Goal: Task Accomplishment & Management: Use online tool/utility

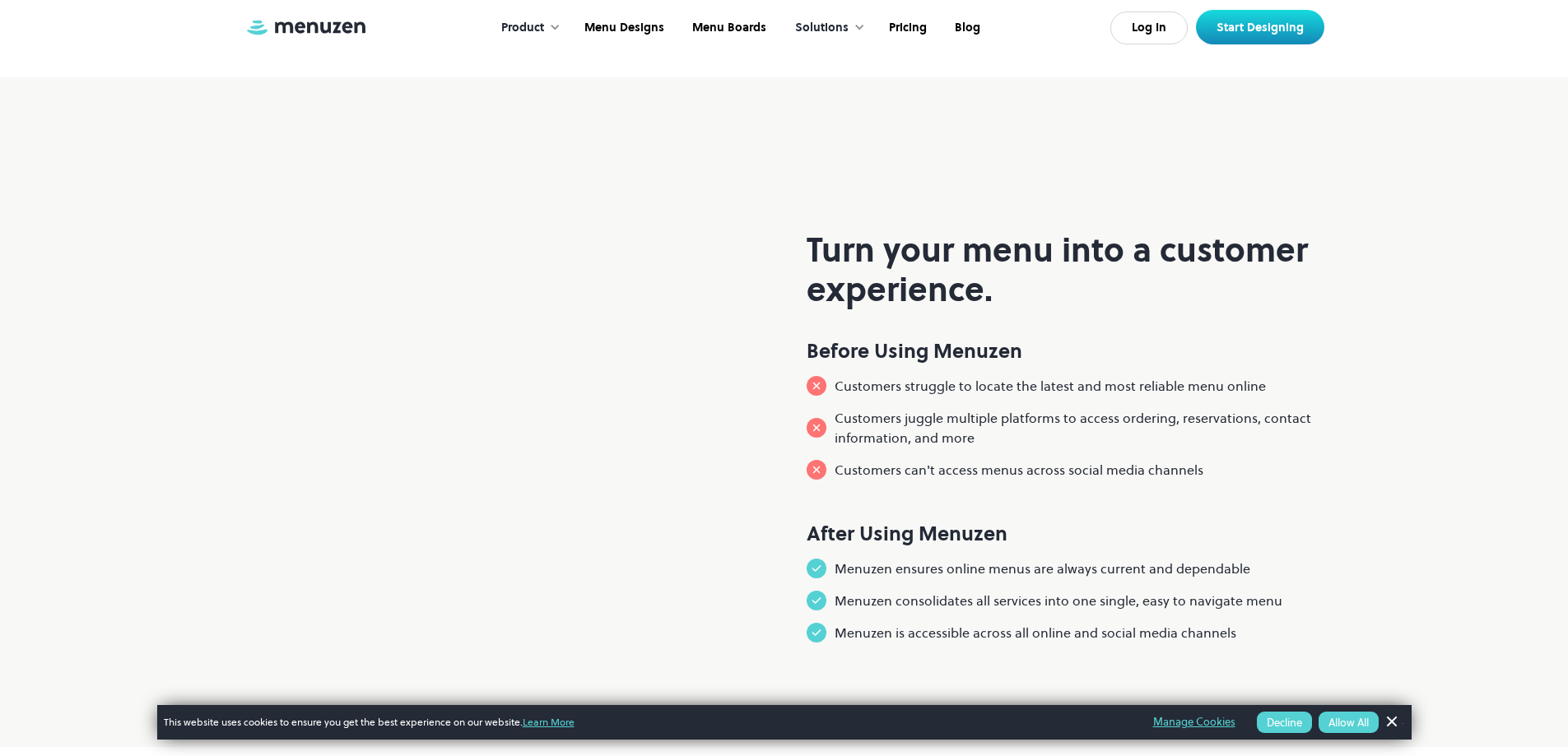
scroll to position [576, 0]
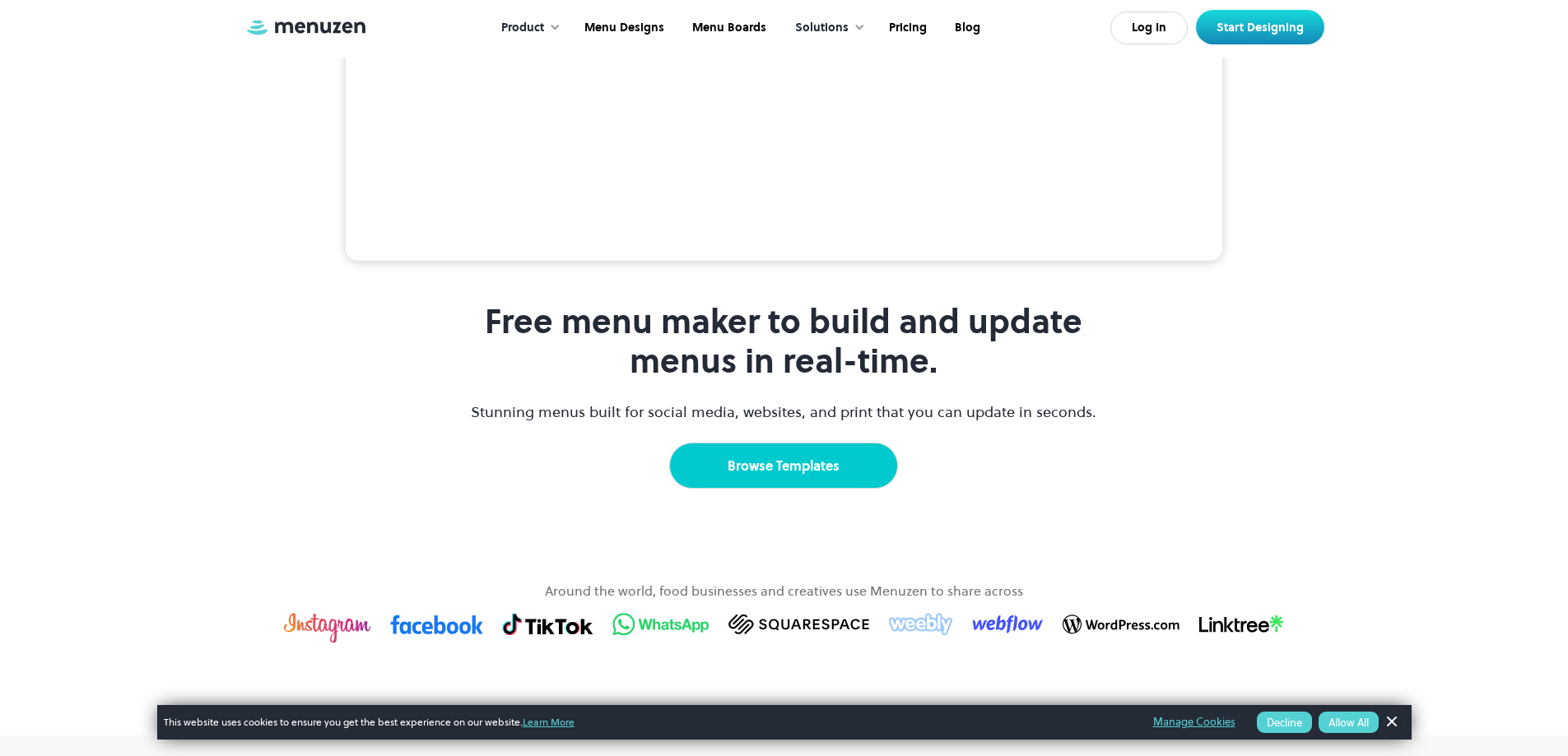
click at [820, 442] on link "Browse Templates" at bounding box center [784, 465] width 229 height 46
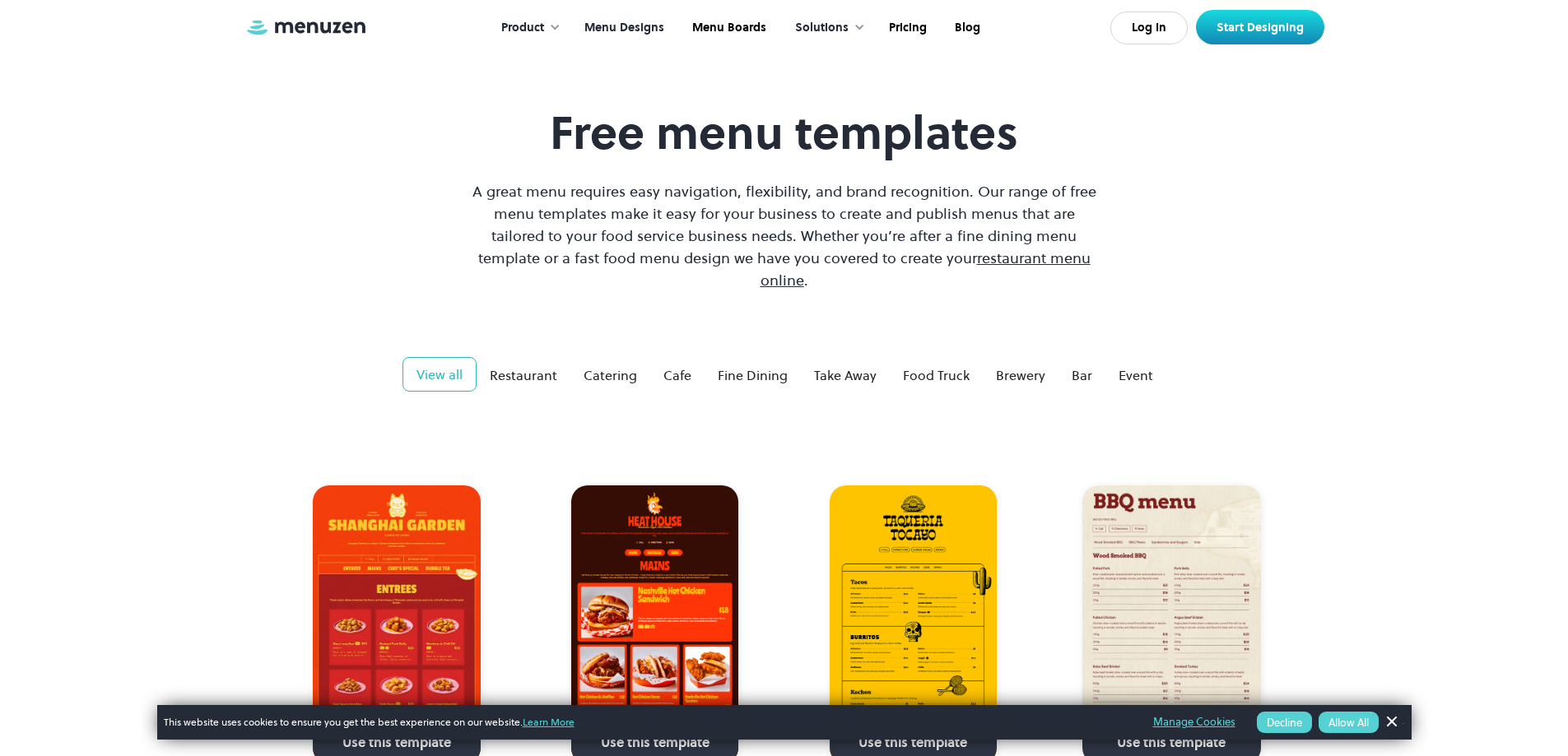
scroll to position [164, 0]
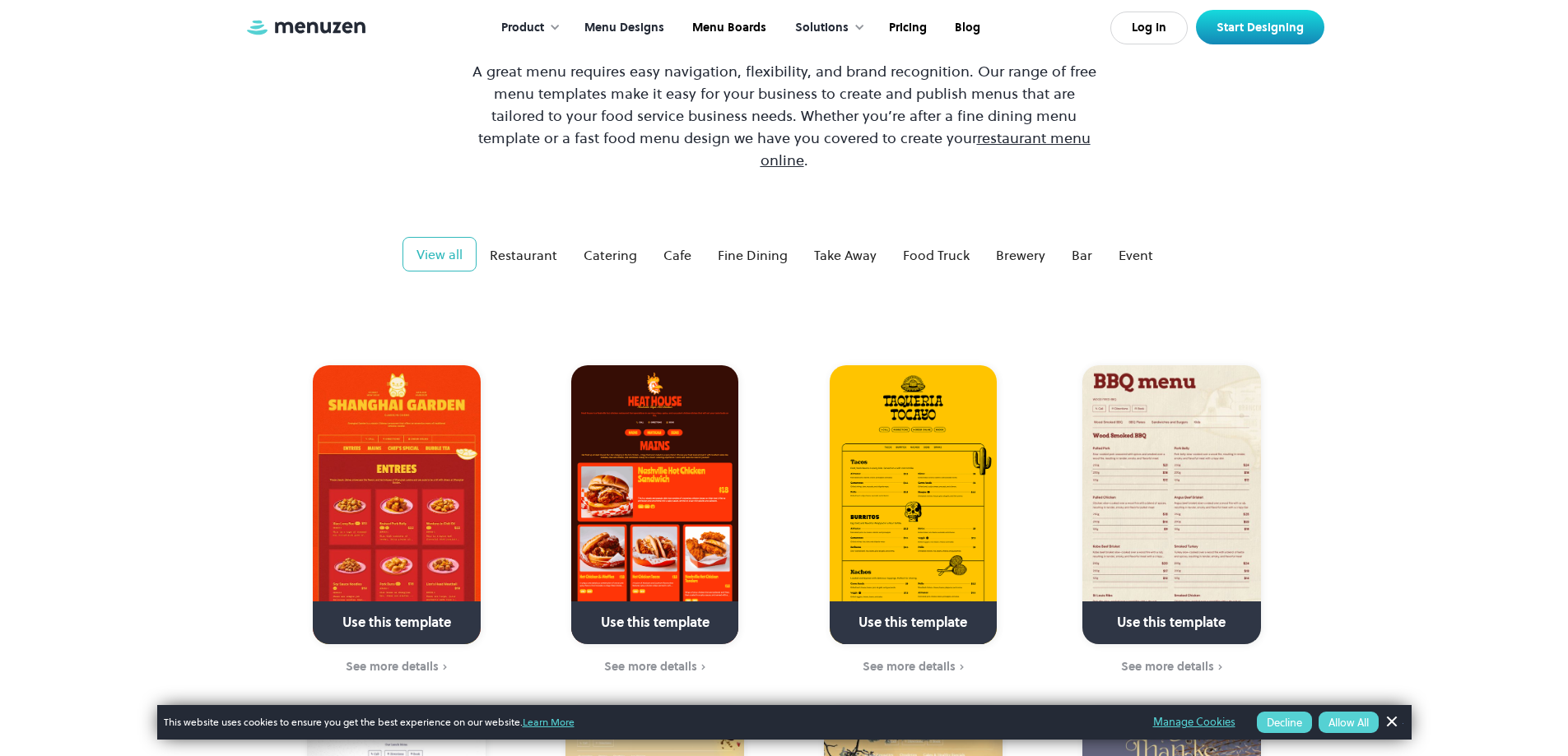
click at [905, 500] on img at bounding box center [913, 505] width 167 height 279
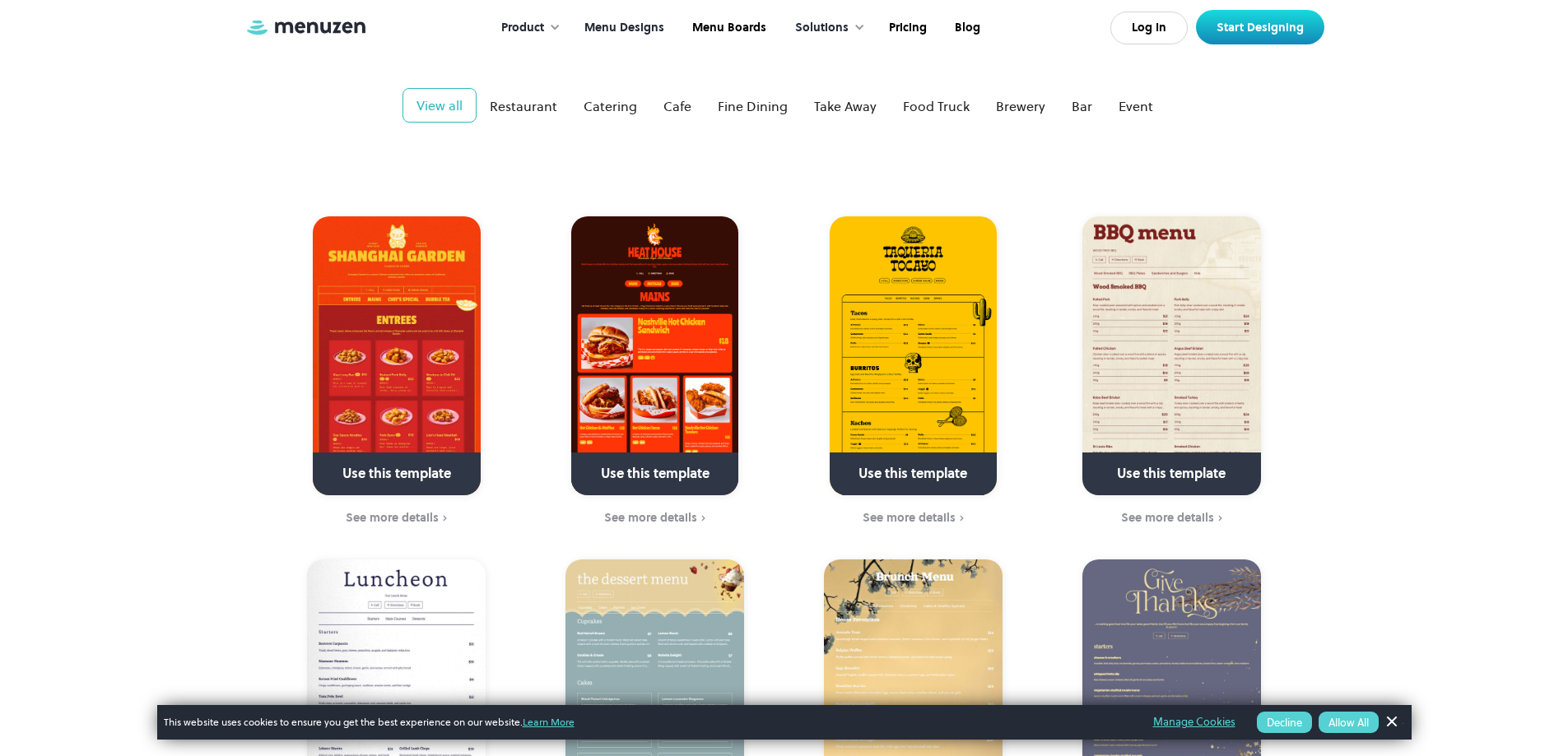
scroll to position [412, 0]
